Goal: Task Accomplishment & Management: Manage account settings

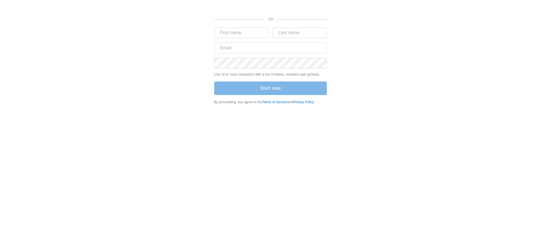
click at [150, 55] on div "OR Use 10 or more characters with a mix of letters, numbers and symbols. Start …" at bounding box center [270, 54] width 338 height 108
click at [301, 6] on div "Sign in with Google. Opens in new tab" at bounding box center [270, 5] width 113 height 12
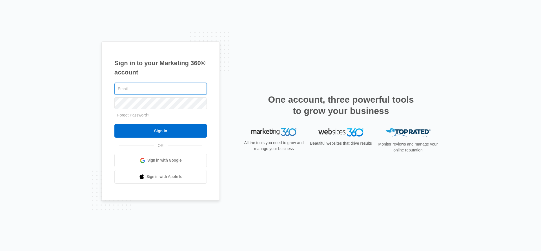
type input "[EMAIL_ADDRESS][DOMAIN_NAME]"
click at [161, 130] on input "Sign In" at bounding box center [160, 131] width 92 height 14
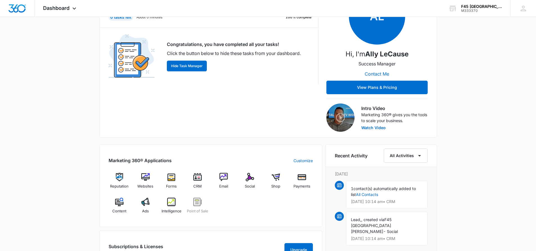
scroll to position [150, 0]
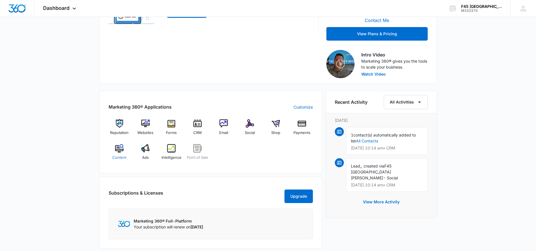
click at [118, 151] on img at bounding box center [119, 148] width 8 height 8
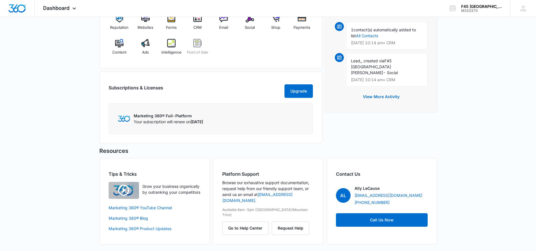
scroll to position [155, 0]
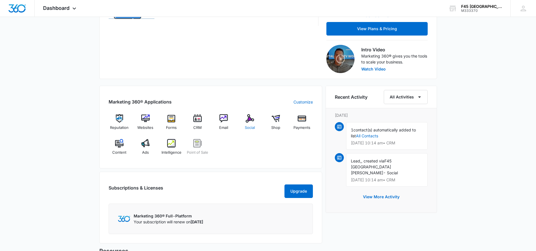
click at [250, 120] on img at bounding box center [250, 118] width 8 height 8
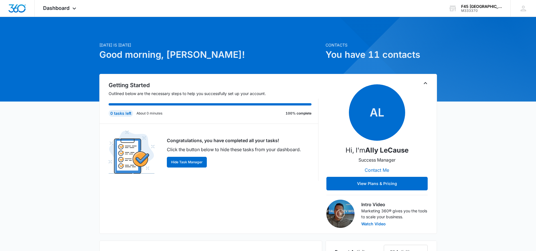
scroll to position [184, 0]
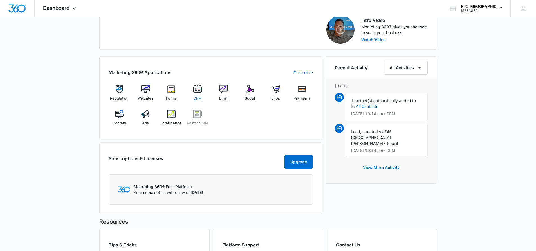
click at [199, 89] on img at bounding box center [197, 89] width 8 height 8
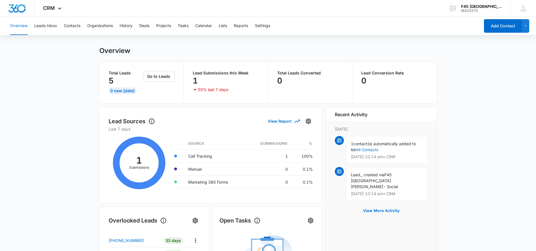
scroll to position [46, 0]
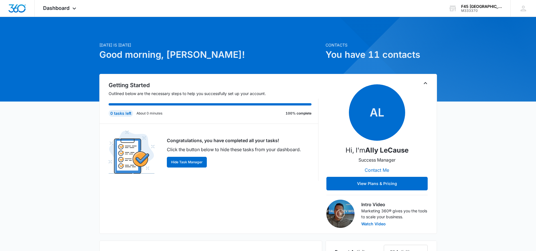
scroll to position [194, 0]
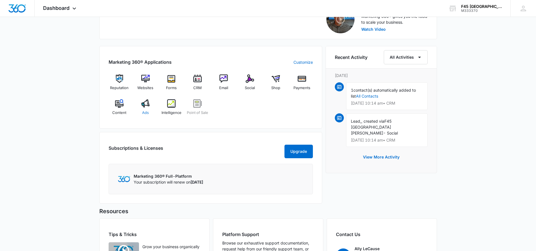
click at [146, 104] on img at bounding box center [145, 103] width 8 height 8
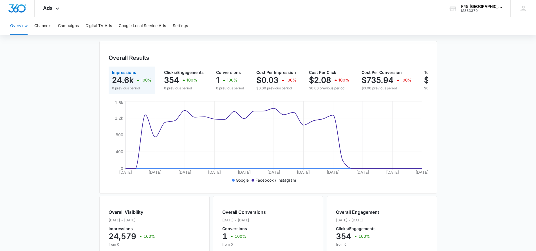
scroll to position [47, 0]
